Goal: Use online tool/utility: Utilize a website feature to perform a specific function

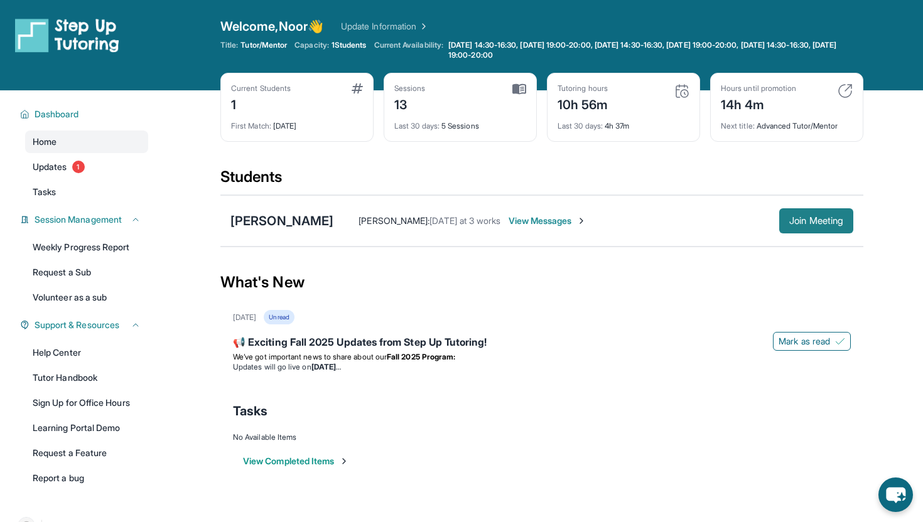
click at [832, 222] on span "Join Meeting" at bounding box center [816, 221] width 54 height 8
click at [832, 230] on button "Join Meeting" at bounding box center [816, 220] width 74 height 25
click at [454, 222] on span "Join Meeting" at bounding box center [816, 221] width 54 height 8
